Goal: Task Accomplishment & Management: Use online tool/utility

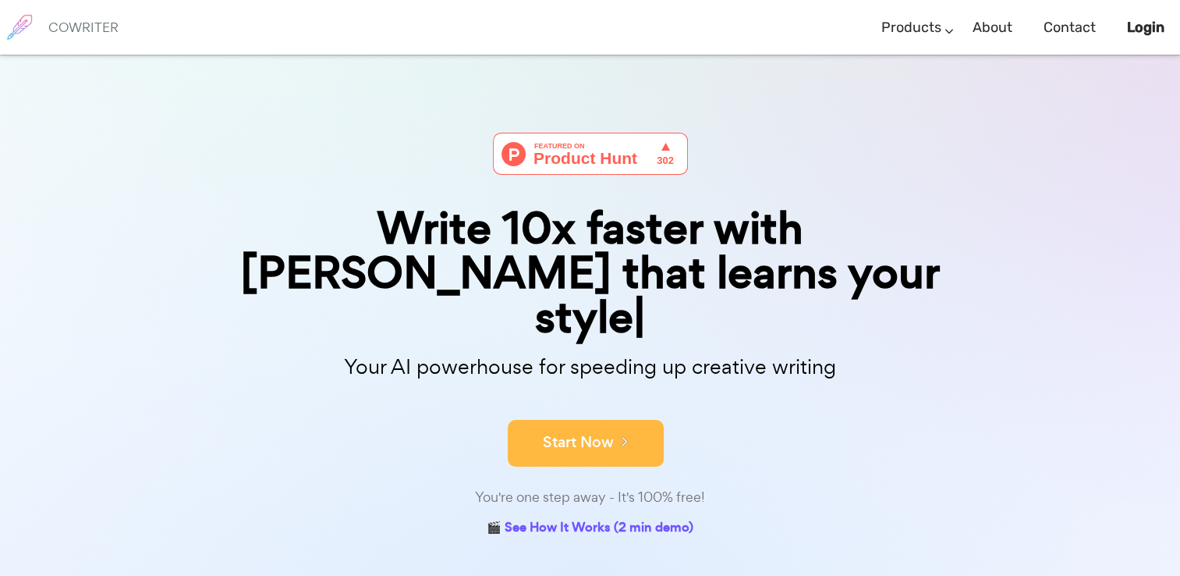
click at [594, 420] on button "Start Now" at bounding box center [586, 443] width 156 height 47
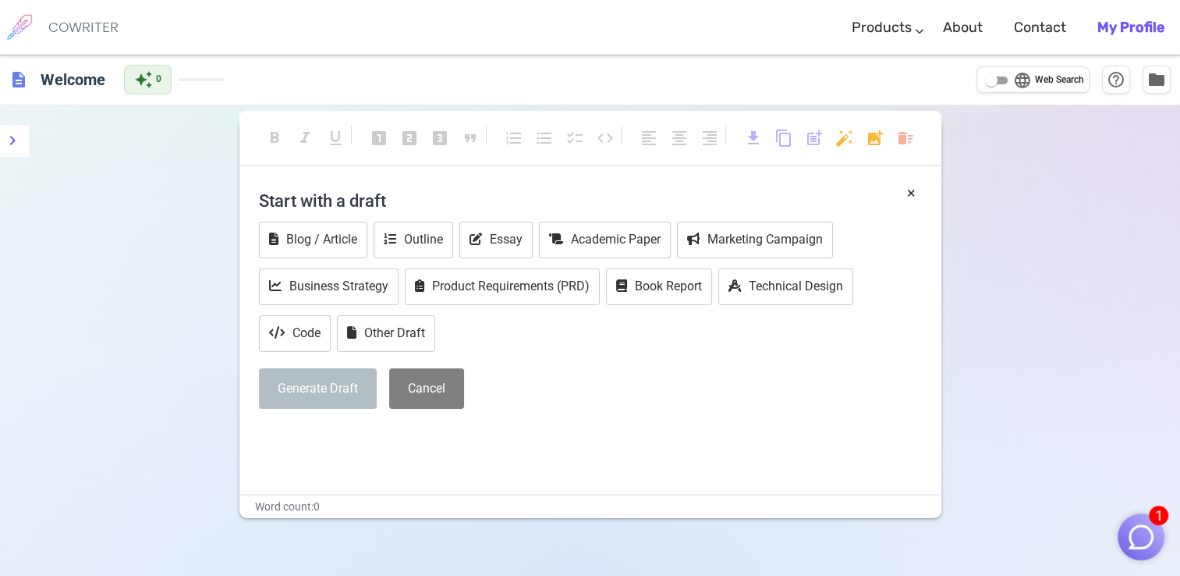
click at [441, 190] on h4 "Start with a draft" at bounding box center [590, 200] width 663 height 37
click at [102, 16] on div "COWRITER" at bounding box center [83, 27] width 70 height 55
drag, startPoint x: 228, startPoint y: 104, endPoint x: 218, endPoint y: 82, distance: 23.8
click at [228, 104] on div "description Welcome auto_awesome 0 language Web Search help_outline folder" at bounding box center [590, 80] width 1180 height 51
drag, startPoint x: 251, startPoint y: 133, endPoint x: 379, endPoint y: 238, distance: 165.7
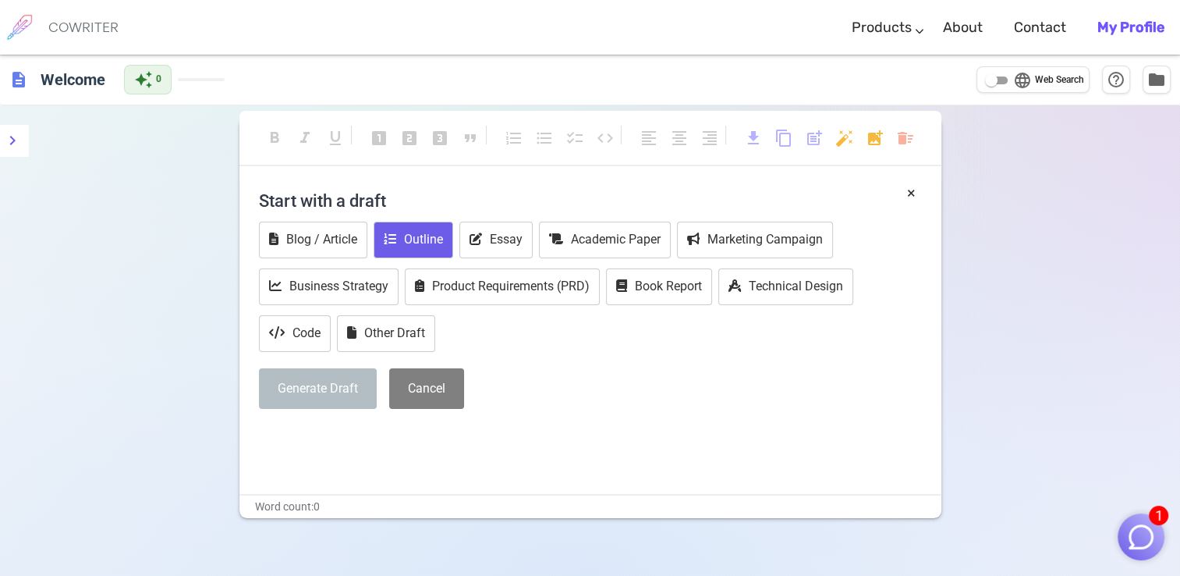
click at [378, 239] on div "format_bold format_italic format_underlined looks_one looks_two looks_3 format_…" at bounding box center [590, 393] width 1180 height 576
click at [327, 442] on p "﻿" at bounding box center [590, 437] width 663 height 23
click at [279, 432] on p "﻿" at bounding box center [590, 437] width 663 height 23
